Goal: Task Accomplishment & Management: Manage account settings

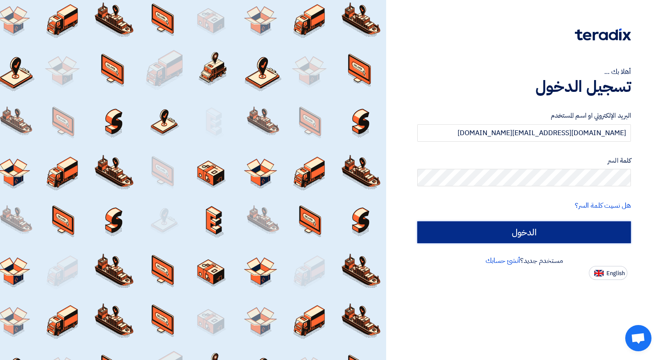
click at [524, 231] on input "الدخول" at bounding box center [524, 232] width 214 height 22
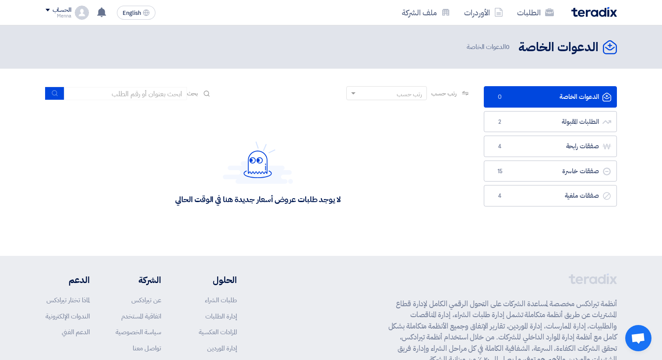
click at [70, 12] on div "الحساب" at bounding box center [62, 10] width 19 height 7
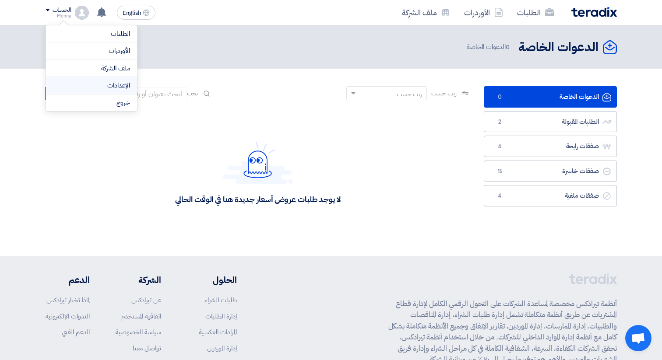
click at [106, 91] on li "الإعدادات" at bounding box center [91, 86] width 91 height 18
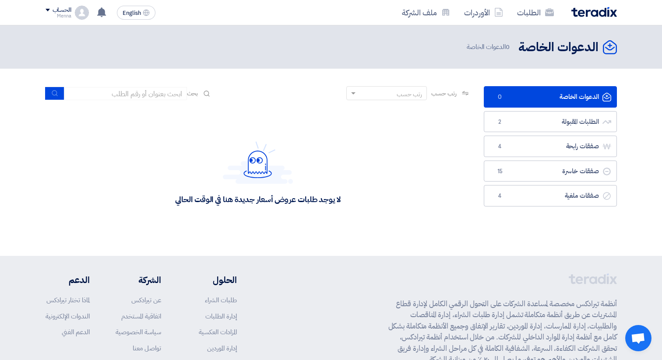
click at [47, 10] on span at bounding box center [48, 10] width 4 height 3
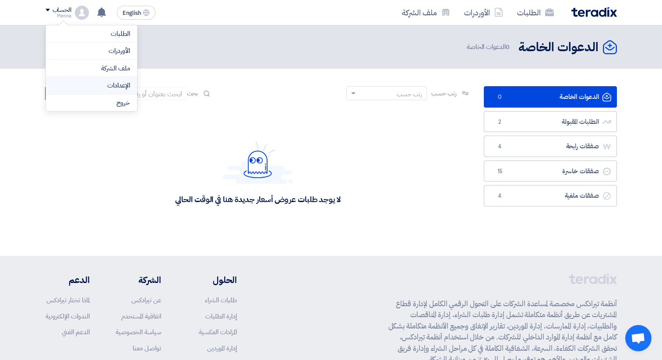
click at [105, 81] on link "الإعدادات" at bounding box center [91, 86] width 77 height 10
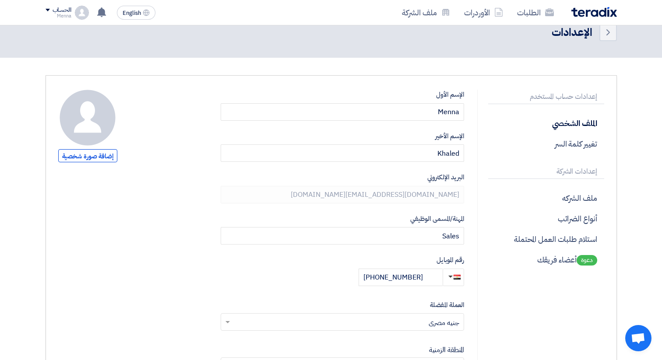
scroll to position [18, 0]
click at [558, 262] on p "دعوة أعضاء فريقك" at bounding box center [546, 260] width 116 height 21
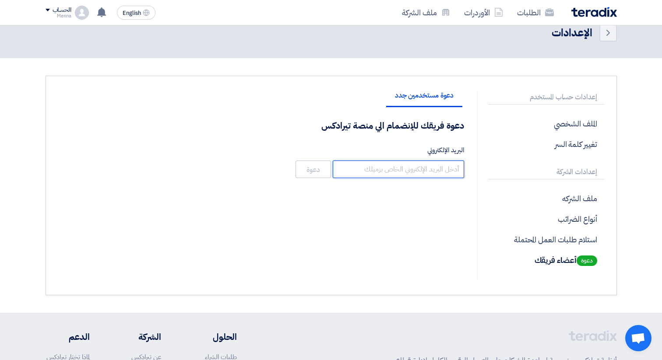
click at [403, 165] on input "البريد الإلكتروني" at bounding box center [398, 170] width 131 height 18
type input "[EMAIL_ADDRESS][DOMAIN_NAME]"
click at [323, 230] on div "دعوة مستخدمين جدد دعوة فريقك للإنضمام الي منصة تيرادكس البريد الإلكتروني [EMAIL…" at bounding box center [261, 185] width 419 height 191
